Goal: Browse casually: Explore the website without a specific task or goal

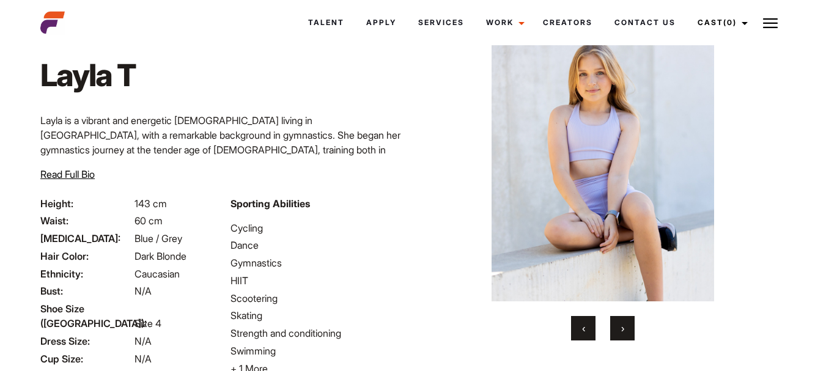
scroll to position [77, 0]
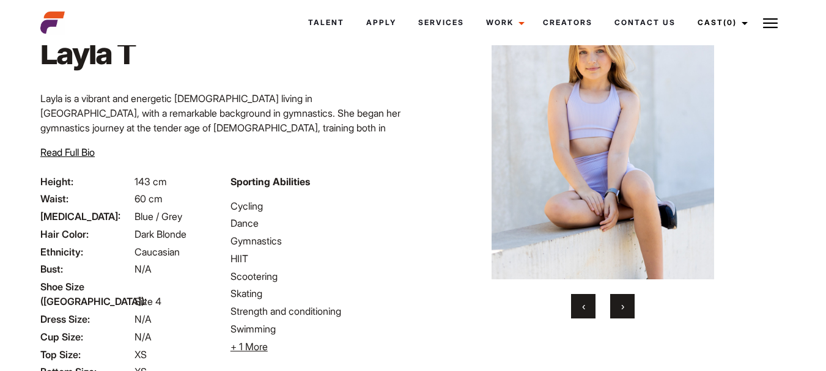
click at [621, 308] on span "›" at bounding box center [622, 306] width 3 height 12
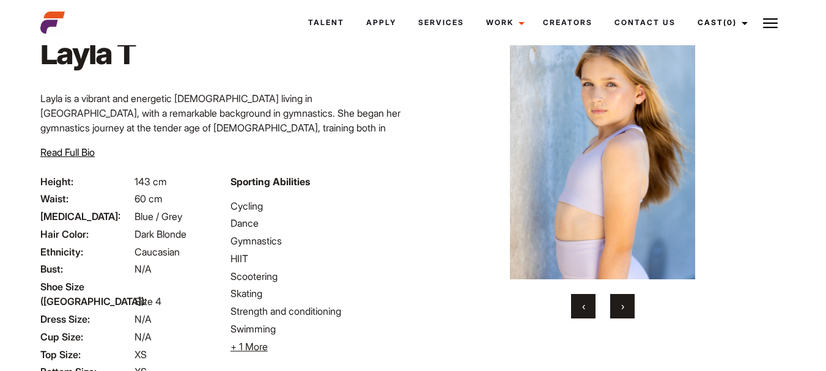
click at [621, 308] on span "›" at bounding box center [622, 306] width 3 height 12
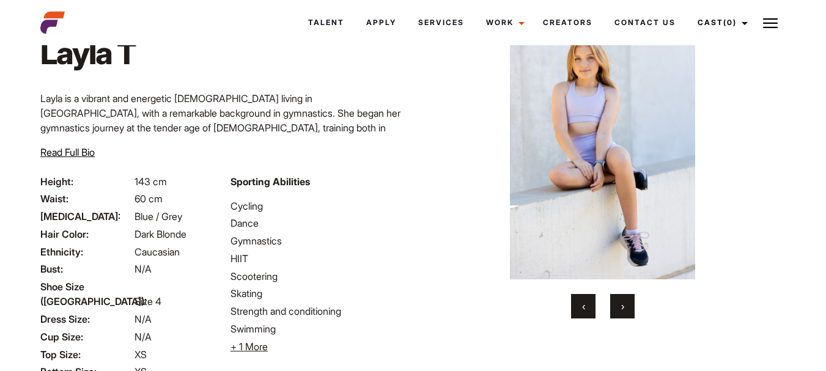
click at [621, 308] on span "›" at bounding box center [622, 306] width 3 height 12
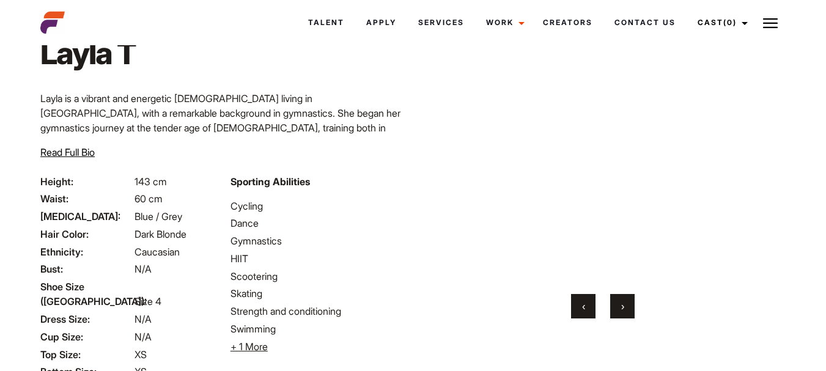
click at [621, 308] on span "›" at bounding box center [622, 306] width 3 height 12
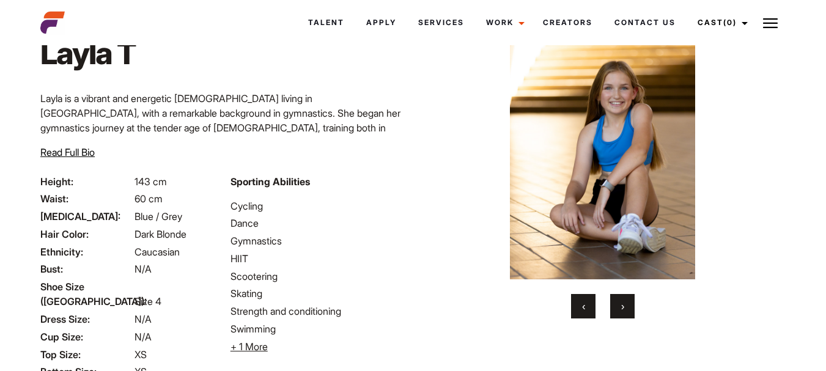
click at [621, 308] on span "›" at bounding box center [622, 306] width 3 height 12
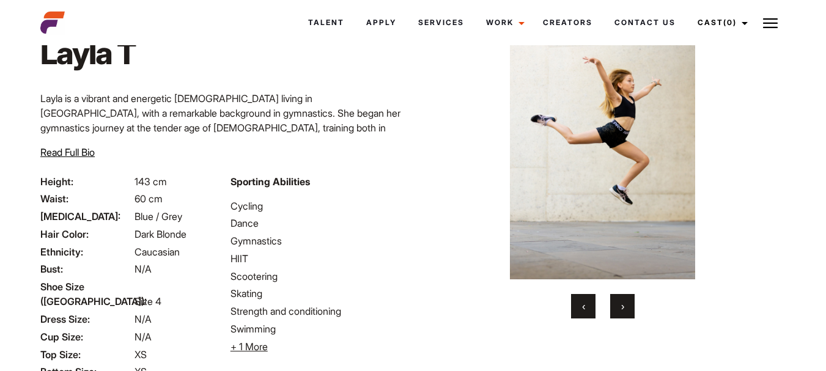
click at [621, 308] on span "›" at bounding box center [622, 306] width 3 height 12
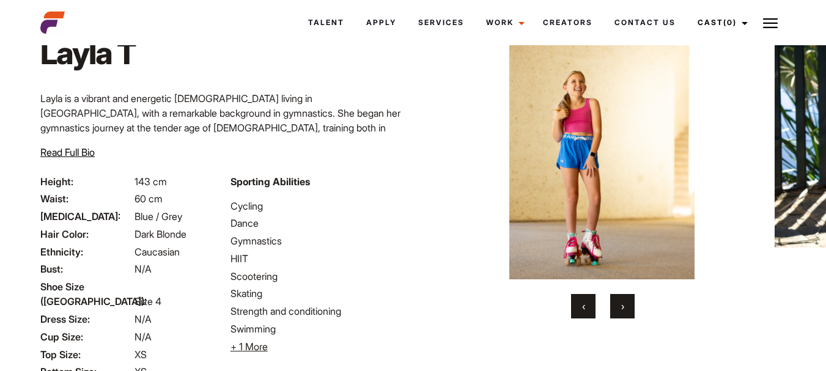
click at [621, 308] on span "›" at bounding box center [622, 306] width 3 height 12
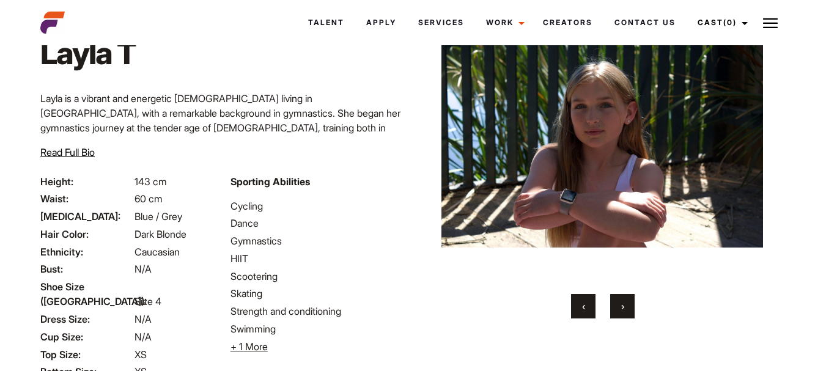
click at [621, 308] on span "›" at bounding box center [622, 306] width 3 height 12
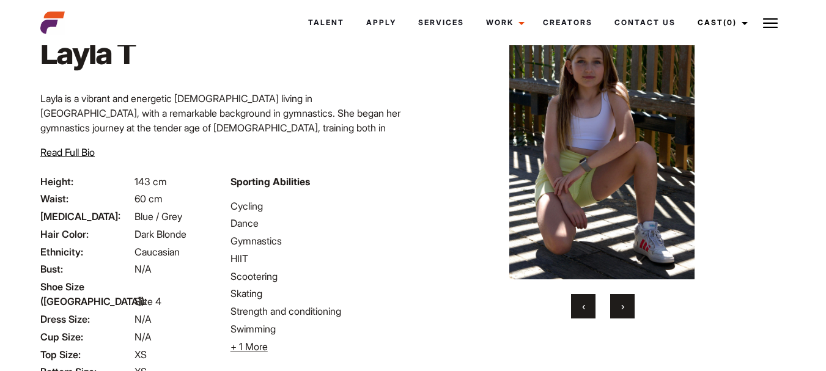
click at [621, 308] on span "›" at bounding box center [622, 306] width 3 height 12
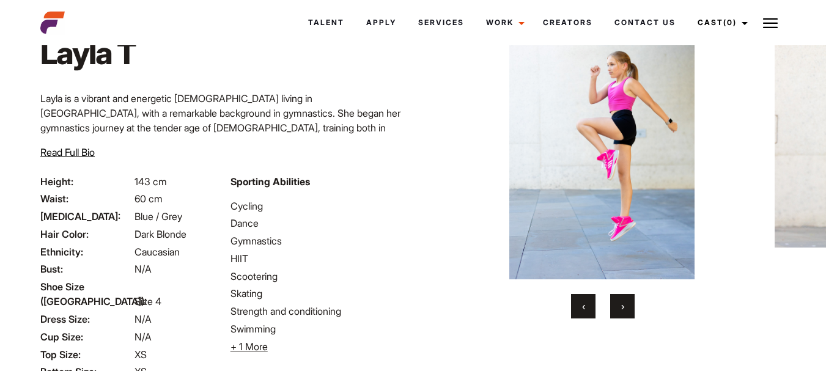
click at [582, 306] on span "‹" at bounding box center [583, 306] width 3 height 12
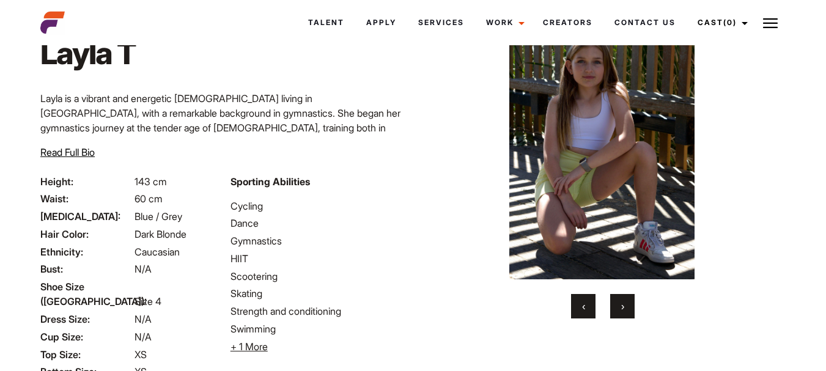
click at [621, 299] on button "›" at bounding box center [622, 306] width 24 height 24
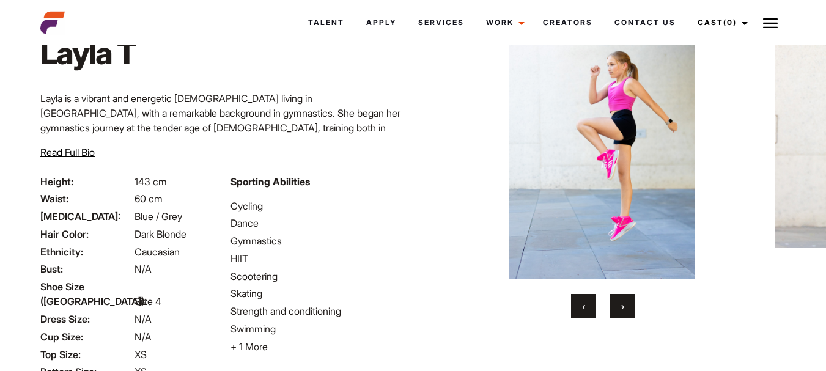
click at [621, 299] on button "›" at bounding box center [622, 306] width 24 height 24
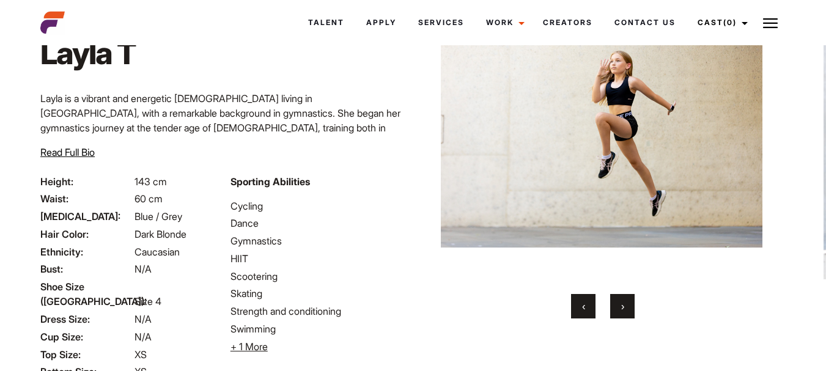
click at [621, 299] on button "›" at bounding box center [622, 306] width 24 height 24
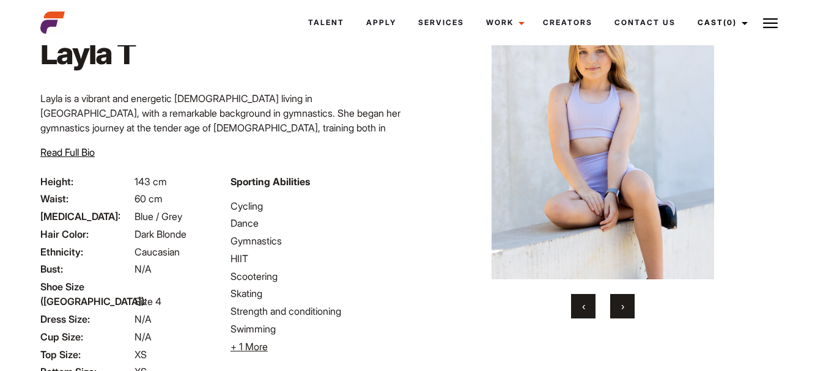
click at [621, 299] on button "›" at bounding box center [622, 306] width 24 height 24
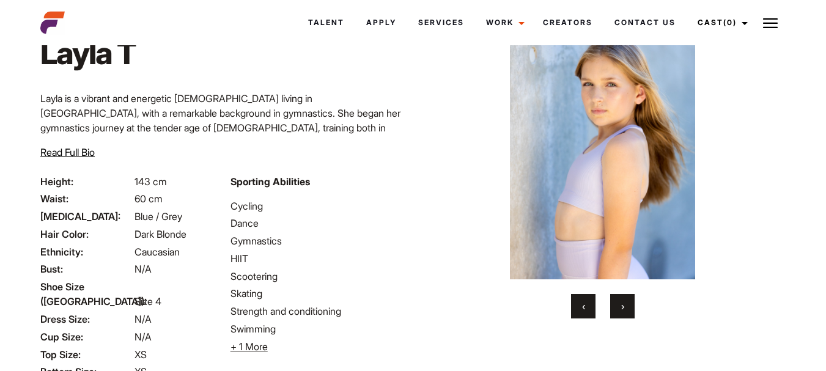
click at [621, 299] on button "›" at bounding box center [622, 306] width 24 height 24
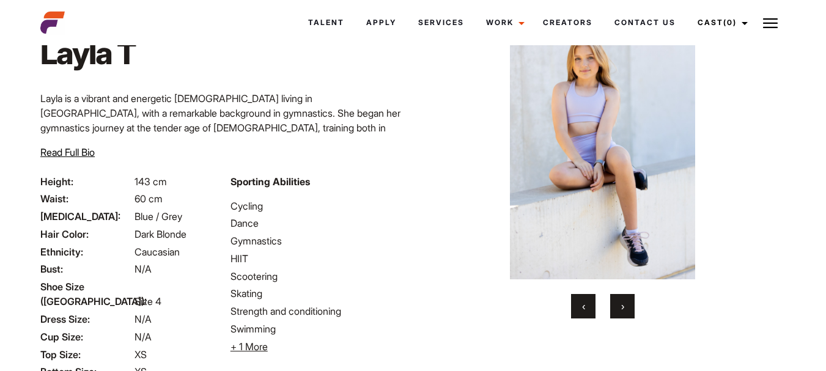
click at [621, 299] on button "›" at bounding box center [622, 306] width 24 height 24
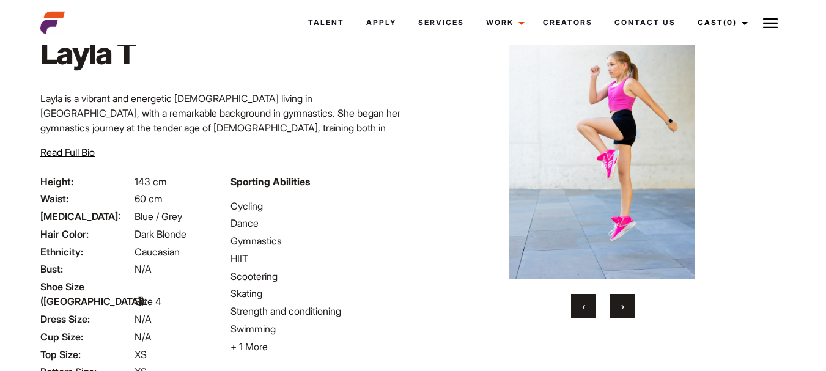
click at [621, 299] on button "›" at bounding box center [622, 306] width 24 height 24
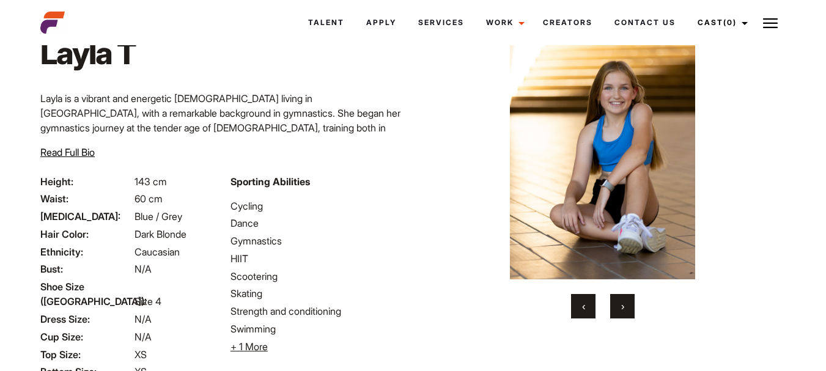
click at [621, 299] on button "›" at bounding box center [622, 306] width 24 height 24
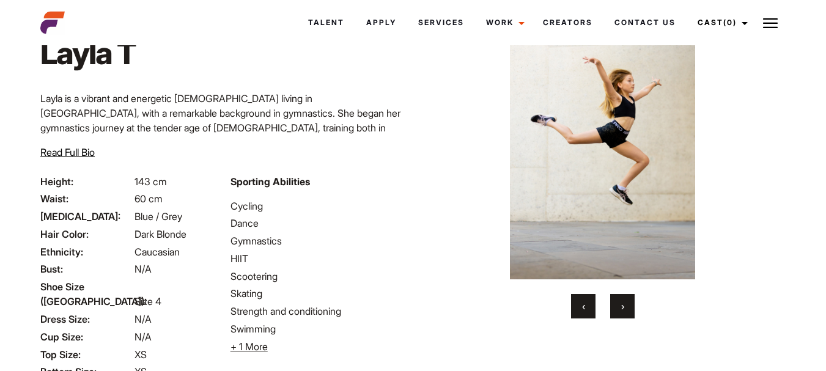
click at [621, 299] on button "›" at bounding box center [622, 306] width 24 height 24
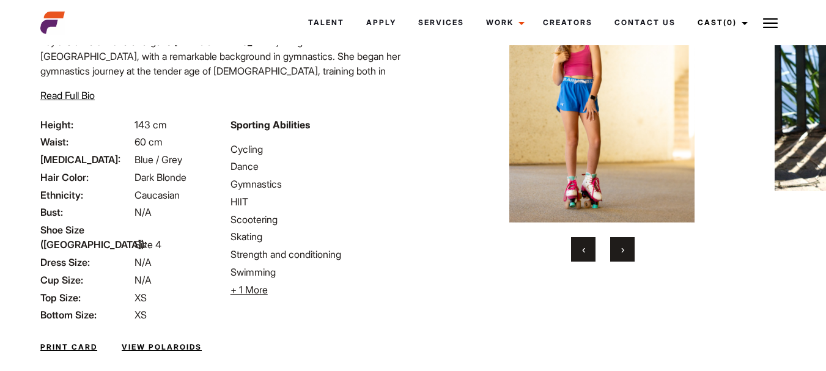
scroll to position [116, 0]
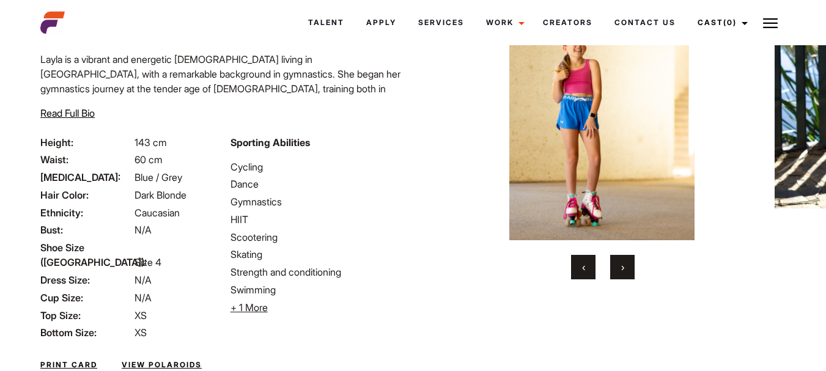
click at [631, 268] on button "›" at bounding box center [622, 267] width 24 height 24
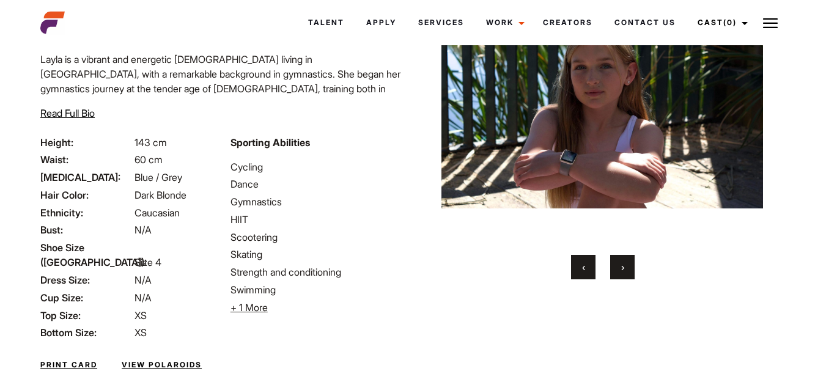
click at [631, 268] on button "›" at bounding box center [622, 267] width 24 height 24
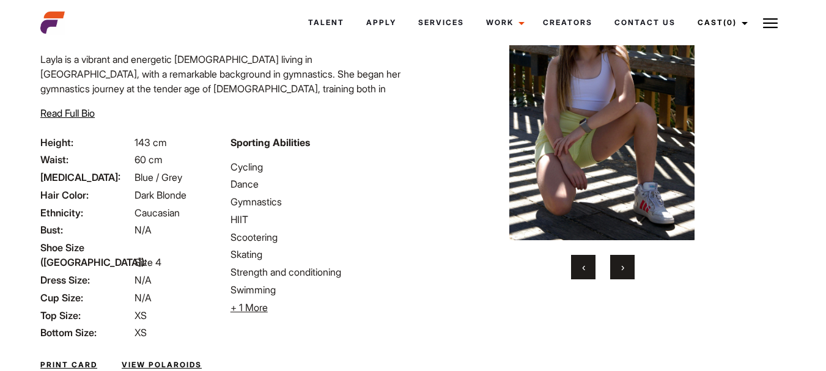
click at [631, 268] on button "›" at bounding box center [622, 267] width 24 height 24
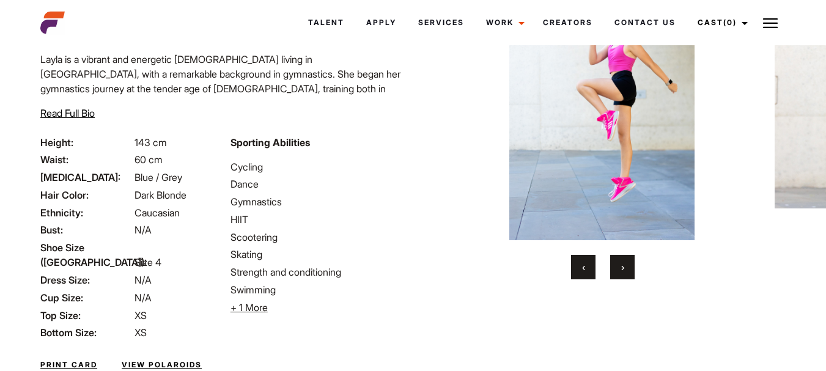
click at [572, 267] on button "‹" at bounding box center [583, 267] width 24 height 24
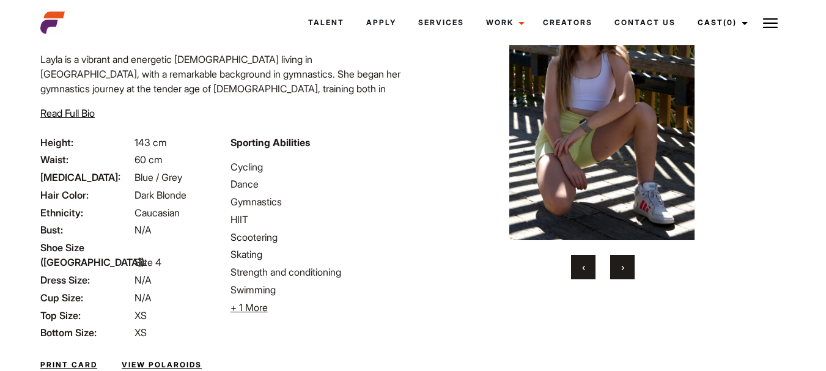
click at [578, 157] on img at bounding box center [601, 101] width 321 height 278
click at [593, 110] on img at bounding box center [601, 101] width 321 height 278
